Goal: Task Accomplishment & Management: Complete application form

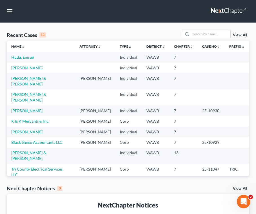
click at [37, 68] on link "[PERSON_NAME]" at bounding box center [26, 68] width 31 height 5
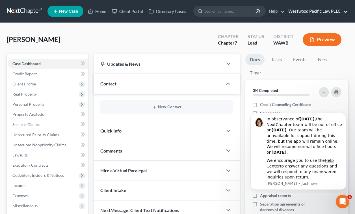
click at [256, 12] on link "Westwood Pacific Law PLLC" at bounding box center [316, 11] width 62 height 10
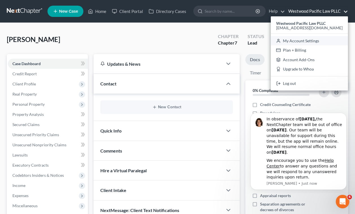
click at [256, 42] on link "My Account Settings" at bounding box center [309, 41] width 77 height 10
select select "24"
select select "50"
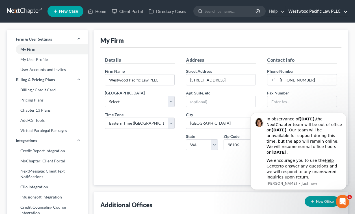
click at [256, 10] on link "Westwood Pacific Law PLLC" at bounding box center [316, 11] width 62 height 10
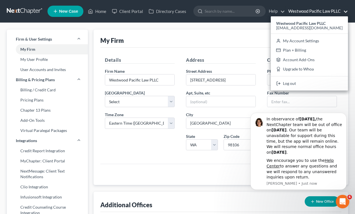
click at [170, 20] on nav "Home New Case Client Portal Directory Cases Westwood Pacific Law PLLC megan@wes…" at bounding box center [177, 11] width 355 height 23
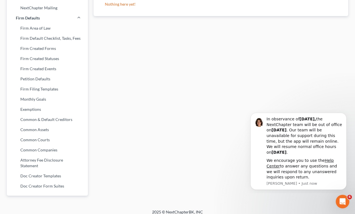
scroll to position [215, 0]
click at [75, 158] on link "Attorney Fee Disclosure Statement" at bounding box center [47, 164] width 81 height 16
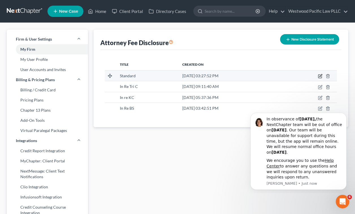
click at [256, 75] on icon "button" at bounding box center [320, 76] width 5 height 5
select select "87"
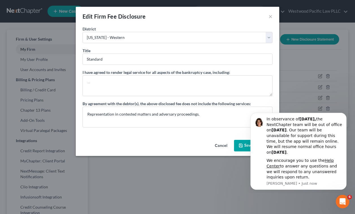
click at [223, 147] on button "Cancel" at bounding box center [220, 146] width 21 height 11
select select "?"
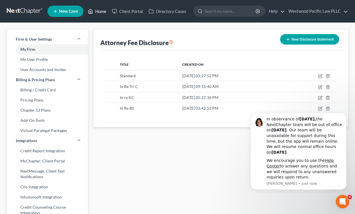
click at [100, 13] on link "Home" at bounding box center [97, 11] width 24 height 10
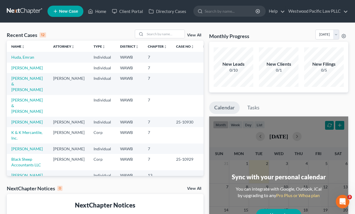
click at [17, 60] on td "Huda, Emran" at bounding box center [28, 57] width 42 height 10
click at [17, 57] on link "Huda, Emran" at bounding box center [22, 57] width 23 height 5
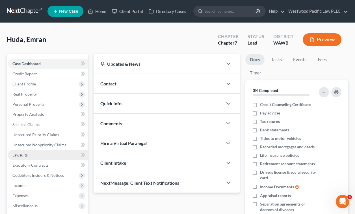
scroll to position [71, 0]
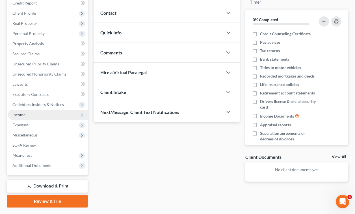
click at [35, 117] on span "Income" at bounding box center [48, 115] width 80 height 10
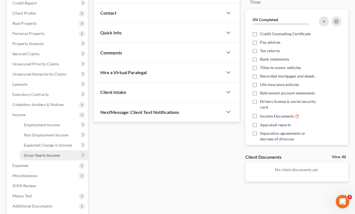
click at [48, 156] on span "Gross Yearly Income" at bounding box center [42, 155] width 36 height 5
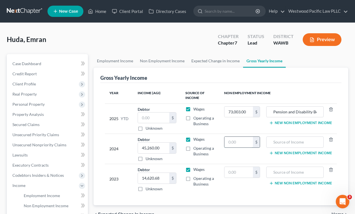
click at [238, 145] on input "text" at bounding box center [238, 142] width 29 height 11
type input "34,250.00"
click at [237, 174] on input "text" at bounding box center [238, 172] width 29 height 11
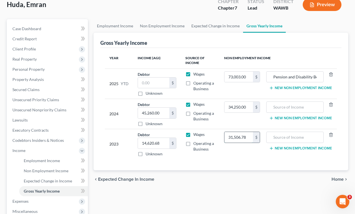
scroll to position [37, 0]
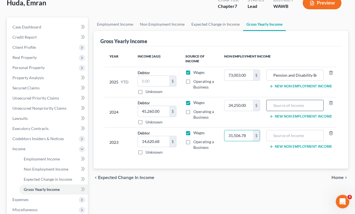
type input "31,506.78"
click at [285, 109] on input "text" at bounding box center [294, 105] width 51 height 11
drag, startPoint x: 301, startPoint y: 106, endPoint x: 271, endPoint y: 106, distance: 29.9
click at [271, 106] on input "Navy 1099-R" at bounding box center [294, 105] width 51 height 11
type input "Navy 1099-R"
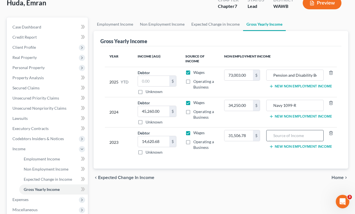
click at [275, 136] on input "text" at bounding box center [294, 136] width 51 height 11
paste input "Navy 1099-R"
type input "Navy 1099-R"
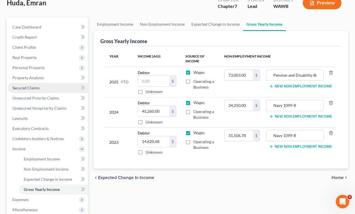
click at [40, 92] on link "Secured Claims" at bounding box center [48, 88] width 80 height 10
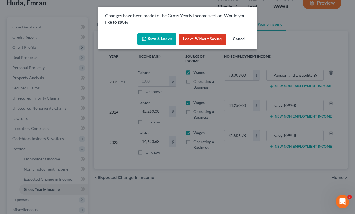
click at [170, 38] on button "Save & Leave" at bounding box center [156, 39] width 39 height 12
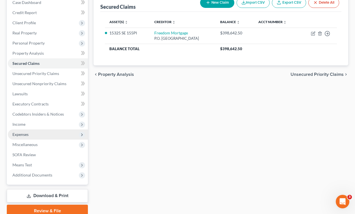
scroll to position [62, 0]
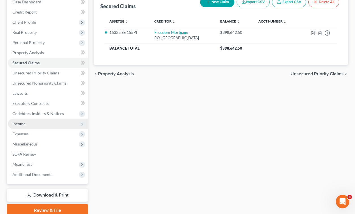
click at [40, 123] on span "Income" at bounding box center [48, 124] width 80 height 10
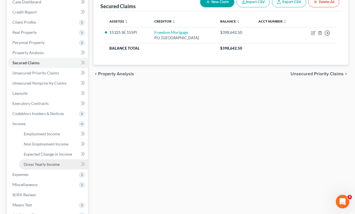
click at [42, 161] on link "Gross Yearly Income" at bounding box center [53, 165] width 69 height 10
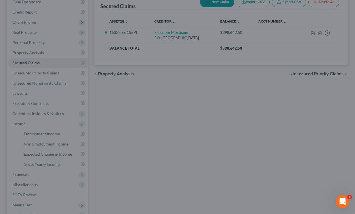
click at [64, 125] on div at bounding box center [177, 107] width 355 height 214
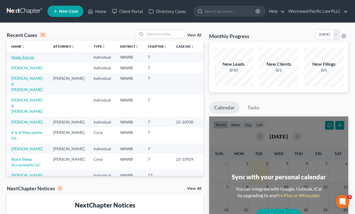
click at [15, 60] on link "Huda, Emran" at bounding box center [22, 57] width 23 height 5
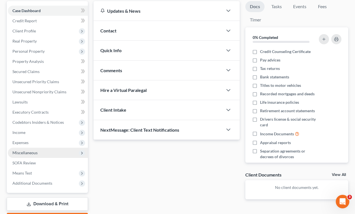
scroll to position [53, 0]
click at [49, 155] on span "Miscellaneous" at bounding box center [48, 153] width 80 height 10
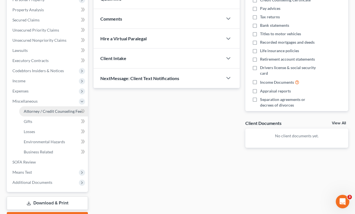
scroll to position [102, 0]
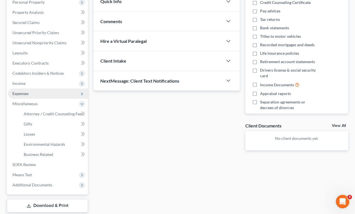
click at [45, 92] on span "Expenses" at bounding box center [48, 94] width 80 height 10
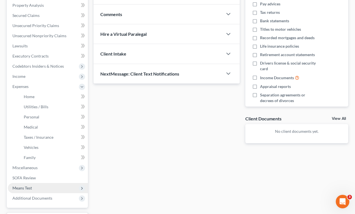
scroll to position [107, 0]
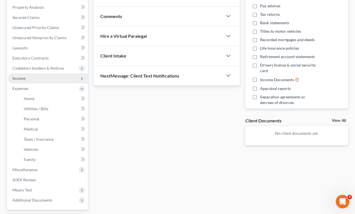
click at [45, 79] on span "Income" at bounding box center [48, 78] width 80 height 10
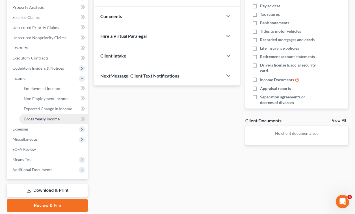
click at [44, 118] on span "Gross Yearly Income" at bounding box center [42, 119] width 36 height 5
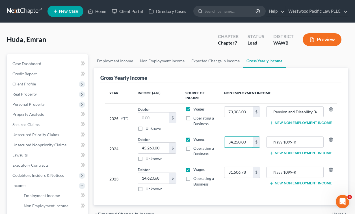
drag, startPoint x: 249, startPoint y: 144, endPoint x: 218, endPoint y: 143, distance: 30.8
click at [218, 143] on tr "2024 Debtor 45,260.00 $ Unknown Balance Undetermined 45,260.00 $ Unknown Wages …" at bounding box center [221, 149] width 232 height 30
type input "81,600"
drag, startPoint x: 299, startPoint y: 143, endPoint x: 261, endPoint y: 143, distance: 37.9
click at [261, 143] on tr "2024 Debtor 45,260.00 $ Unknown Balance Undetermined 45,260.00 $ Unknown Wages …" at bounding box center [221, 149] width 232 height 30
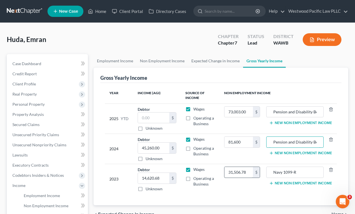
type input "Pension and Disability Benefits"
drag, startPoint x: 249, startPoint y: 173, endPoint x: 205, endPoint y: 173, distance: 44.3
click at [205, 173] on tr "2023 Debtor 14,620.68 $ Unknown Balance Undetermined 14,620.68 $ Unknown Wages …" at bounding box center [221, 179] width 232 height 30
type input "77,393.46"
drag, startPoint x: 299, startPoint y: 172, endPoint x: 251, endPoint y: 172, distance: 48.3
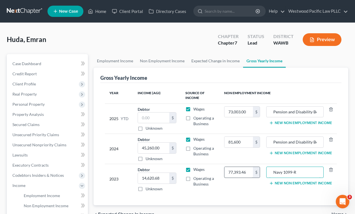
click at [252, 172] on tr "2023 Debtor 14,620.68 $ Unknown Balance Undetermined 14,620.68 $ Unknown Wages …" at bounding box center [221, 179] width 232 height 30
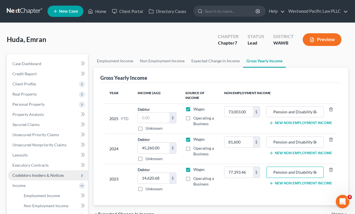
type input "Pension and Disability Benefits"
click at [51, 176] on span "Codebtors Insiders & Notices" at bounding box center [37, 175] width 51 height 5
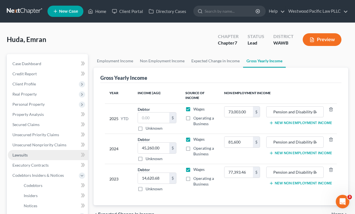
click at [53, 155] on link "Lawsuits" at bounding box center [48, 155] width 80 height 10
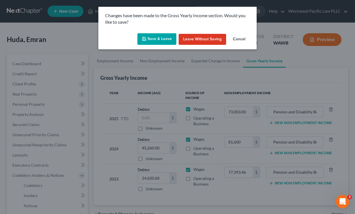
click at [166, 42] on button "Save & Leave" at bounding box center [156, 39] width 39 height 12
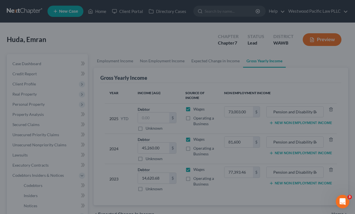
type input "81,600.00"
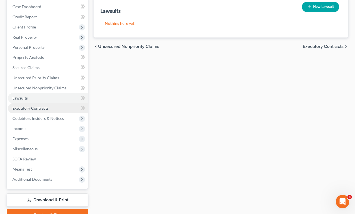
scroll to position [58, 0]
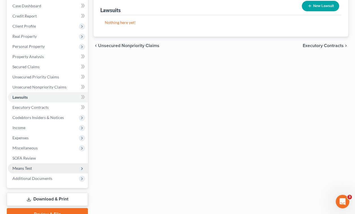
click at [61, 168] on span "Means Test" at bounding box center [48, 169] width 80 height 10
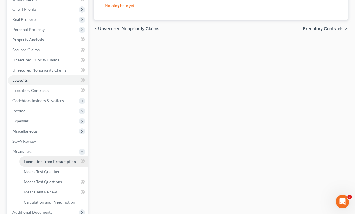
scroll to position [75, 0]
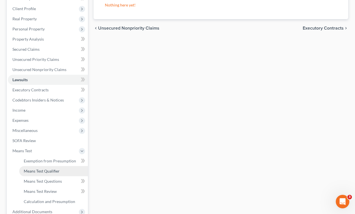
click at [61, 171] on link "Means Test Qualifier" at bounding box center [53, 171] width 69 height 10
